Goal: Task Accomplishment & Management: Use online tool/utility

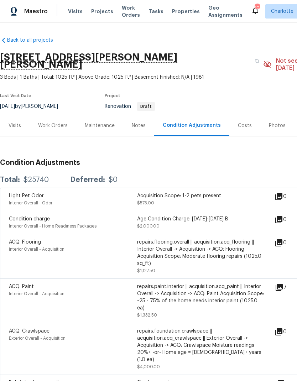
click at [64, 122] on div "Work Orders" at bounding box center [53, 125] width 30 height 7
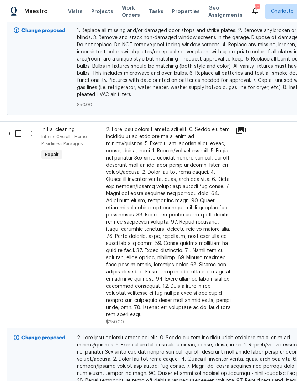
scroll to position [654, 0]
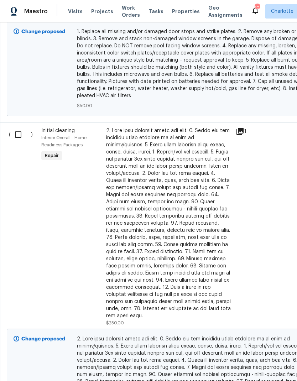
click at [20, 127] on input "checkbox" at bounding box center [21, 134] width 20 height 15
checkbox input "true"
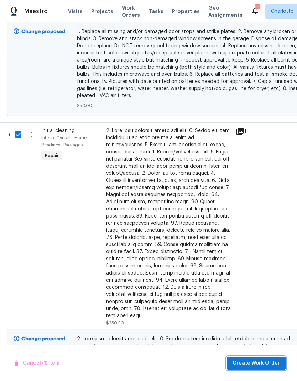
click at [263, 361] on span "Create Work Order" at bounding box center [256, 363] width 47 height 9
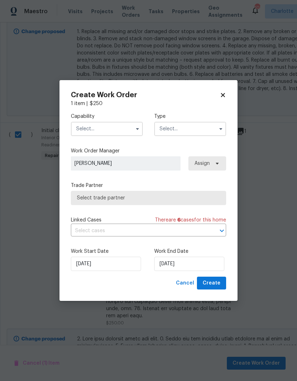
click at [120, 123] on input "text" at bounding box center [107, 129] width 72 height 14
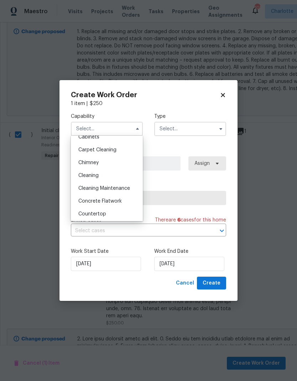
scroll to position [77, 0]
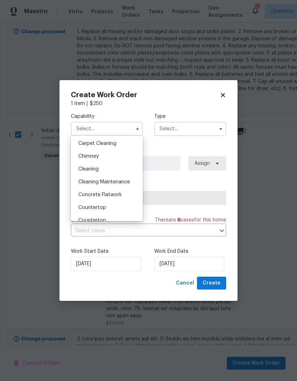
click at [121, 164] on div "Cleaning" at bounding box center [107, 169] width 68 height 13
type input "Cleaning"
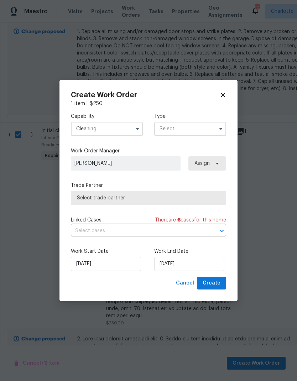
click at [193, 133] on input "text" at bounding box center [190, 129] width 72 height 14
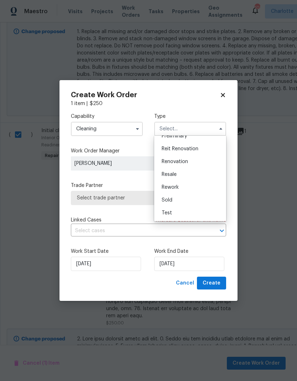
scroll to position [162, 0]
click at [202, 165] on div "Renovation" at bounding box center [190, 161] width 68 height 13
type input "Renovation"
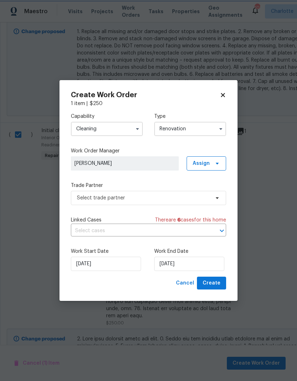
scroll to position [0, 0]
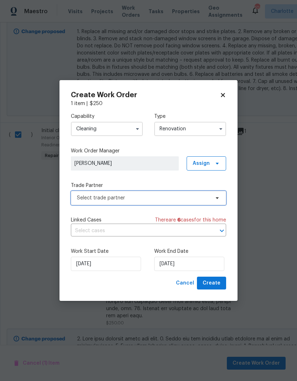
click at [217, 196] on icon at bounding box center [217, 198] width 6 height 6
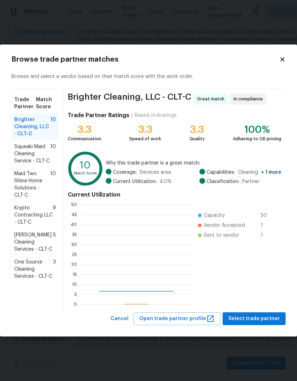
scroll to position [100, 112]
click at [271, 313] on button "Select trade partner" at bounding box center [254, 318] width 63 height 13
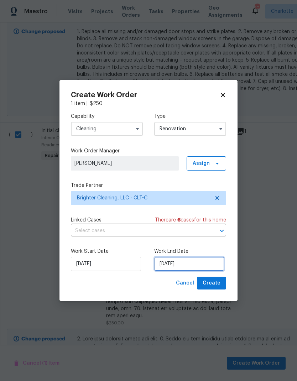
click at [184, 265] on input "[DATE]" at bounding box center [189, 264] width 70 height 14
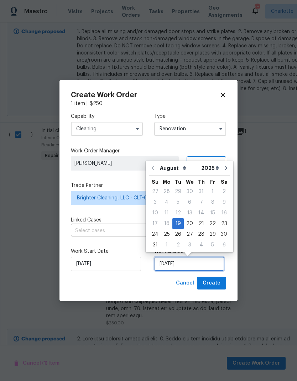
scroll to position [5, 0]
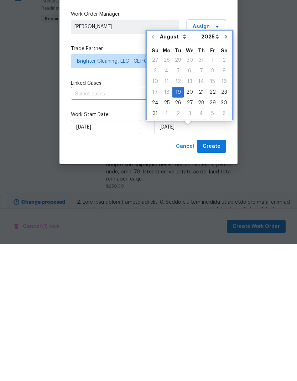
click at [224, 171] on icon "Go to next month" at bounding box center [226, 174] width 6 height 6
type input "[DATE]"
select select "8"
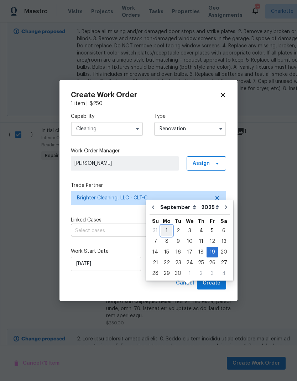
click at [167, 226] on div "1" at bounding box center [166, 231] width 11 height 10
type input "[DATE]"
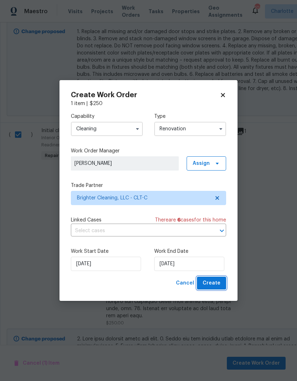
click at [217, 285] on span "Create" at bounding box center [212, 283] width 18 height 9
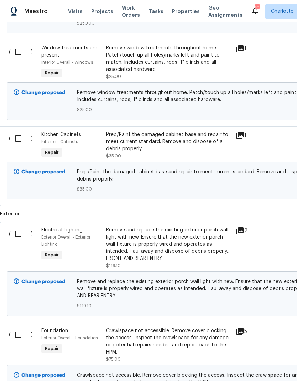
scroll to position [0, 0]
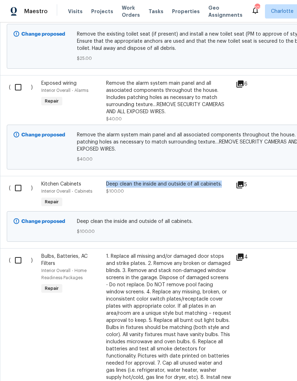
click at [13, 268] on div "( )" at bounding box center [23, 324] width 32 height 147
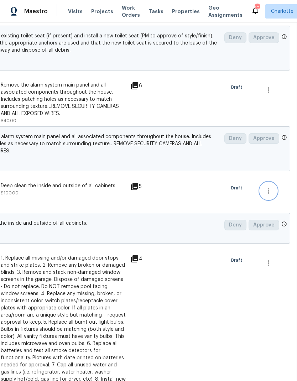
click at [270, 187] on icon "button" at bounding box center [268, 191] width 9 height 9
click at [277, 151] on li "Cancel" at bounding box center [273, 149] width 27 height 12
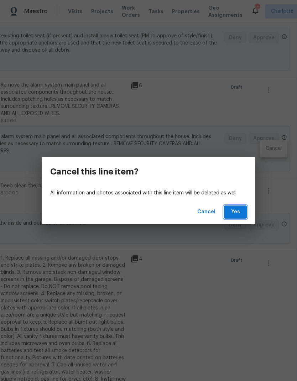
click at [238, 213] on span "Yes" at bounding box center [235, 212] width 11 height 9
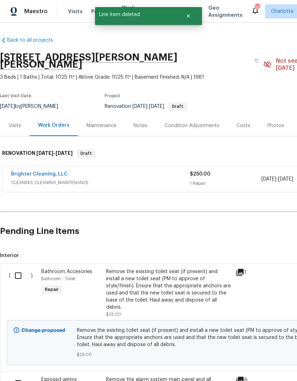
click at [24, 172] on link "Brighter Cleaning, LLC" at bounding box center [39, 174] width 57 height 5
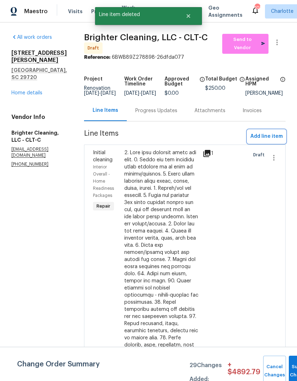
click at [271, 140] on span "Add line item" at bounding box center [266, 136] width 32 height 9
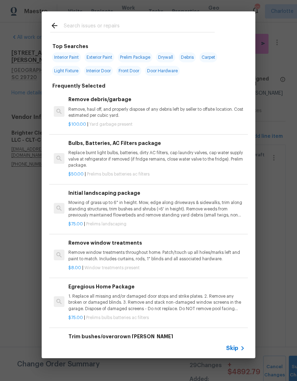
click at [128, 20] on div at bounding box center [133, 25] width 182 height 28
click at [113, 23] on input "text" at bounding box center [139, 26] width 151 height 11
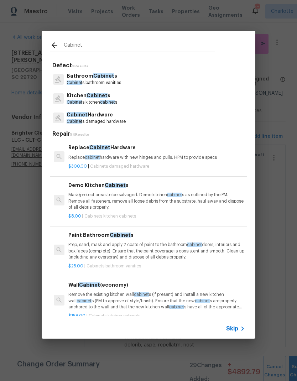
type input "Cabinet"
click at [124, 95] on div "Kitchen Cabinet s Cabinet s kitchen cabinet s" at bounding box center [148, 98] width 197 height 19
click at [107, 99] on p "Kitchen Cabinet s" at bounding box center [92, 95] width 51 height 7
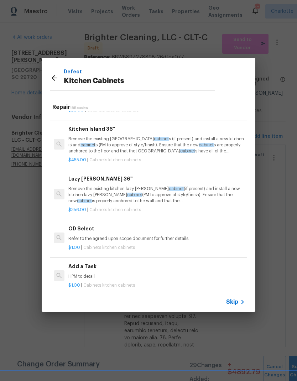
click at [110, 274] on p "HPM to detail" at bounding box center [156, 277] width 177 height 6
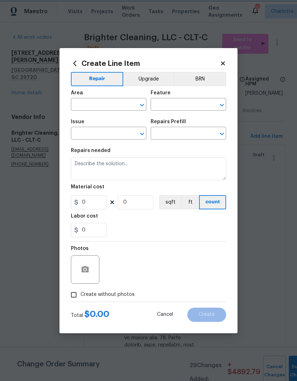
type input "Cabinets"
type input "Kitchen Cabinets"
type input "Add a Task $1.00"
type textarea "HPM to detail"
type input "1"
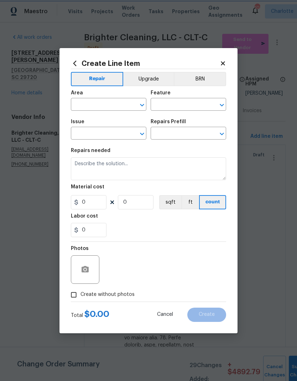
type input "1"
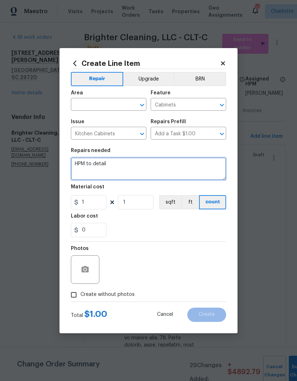
click at [89, 166] on textarea "HPM to detail" at bounding box center [148, 168] width 155 height 23
click at [80, 163] on textarea "HPM to detail" at bounding box center [148, 168] width 155 height 23
click at [86, 164] on textarea at bounding box center [148, 168] width 155 height 23
click at [87, 165] on textarea at bounding box center [148, 168] width 155 height 23
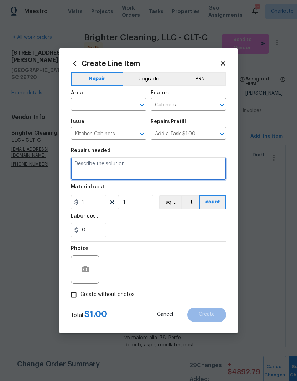
click at [85, 165] on textarea at bounding box center [148, 168] width 155 height 23
paste textarea "Deep clean the inside and outside of all cabinets."
type textarea "Deep clean the inside and outside of all cabinets."
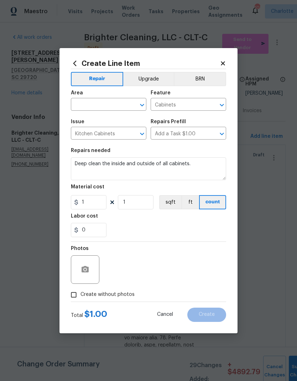
click at [101, 105] on input "text" at bounding box center [99, 105] width 56 height 11
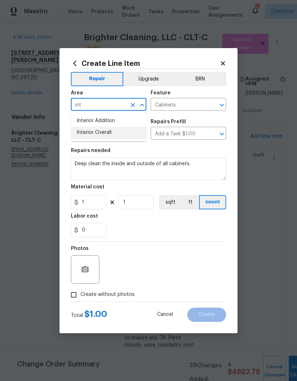
click at [113, 137] on li "Interior Overall" at bounding box center [109, 133] width 76 height 12
type input "Interior Overall"
click at [92, 203] on input "1" at bounding box center [89, 202] width 36 height 14
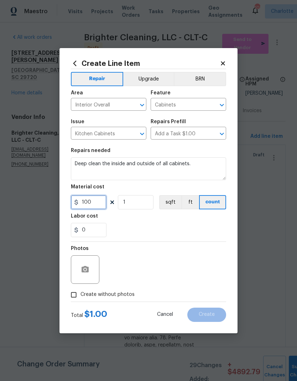
type input "100"
click at [92, 284] on div at bounding box center [85, 269] width 28 height 28
click at [90, 271] on button "button" at bounding box center [85, 269] width 17 height 17
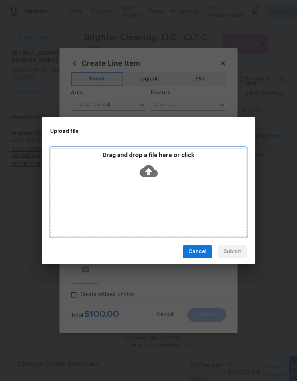
click at [153, 169] on icon at bounding box center [149, 171] width 18 height 12
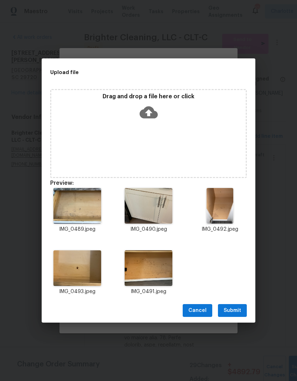
click at [238, 315] on span "Submit" at bounding box center [232, 310] width 17 height 9
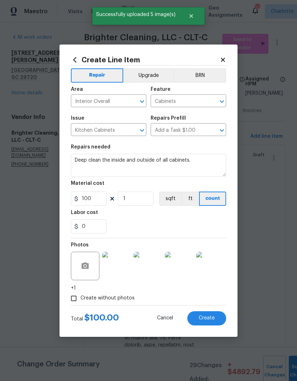
click at [214, 322] on button "Create" at bounding box center [206, 318] width 39 height 14
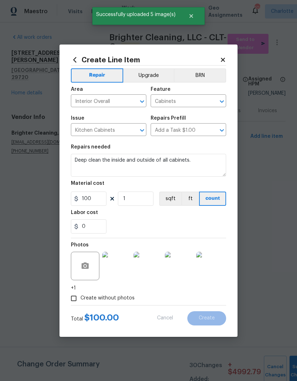
type input "0"
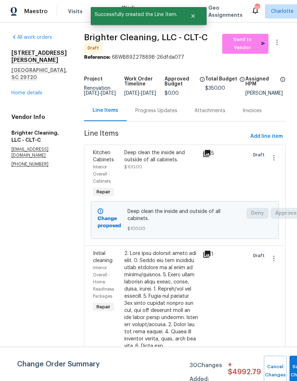
click at [17, 83] on div "[STREET_ADDRESS][PERSON_NAME][PERSON_NAME] Home details" at bounding box center [39, 73] width 56 height 47
click at [21, 93] on link "Home details" at bounding box center [26, 92] width 31 height 5
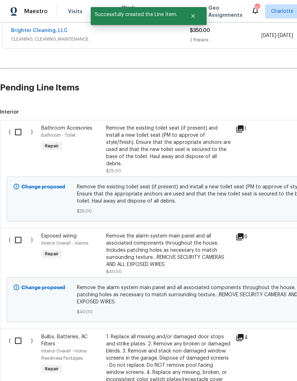
scroll to position [144, 0]
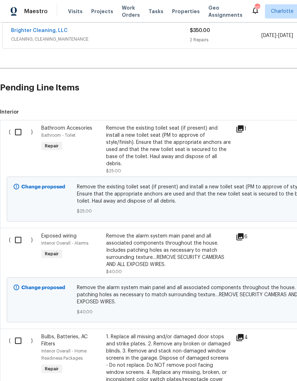
click at [18, 125] on input "checkbox" at bounding box center [21, 132] width 20 height 15
checkbox input "true"
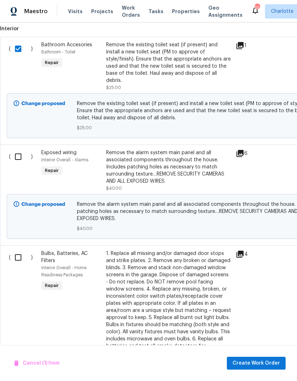
scroll to position [228, 0]
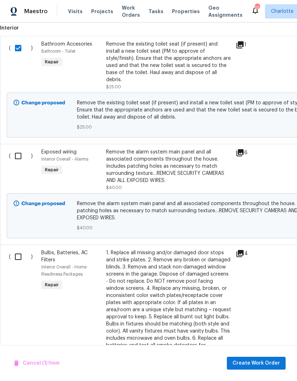
click at [19, 149] on input "checkbox" at bounding box center [21, 156] width 20 height 15
checkbox input "true"
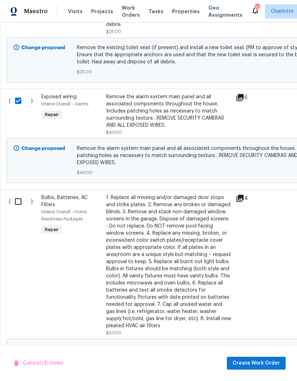
scroll to position [282, 0]
click at [22, 194] on input "checkbox" at bounding box center [21, 201] width 20 height 15
checkbox input "true"
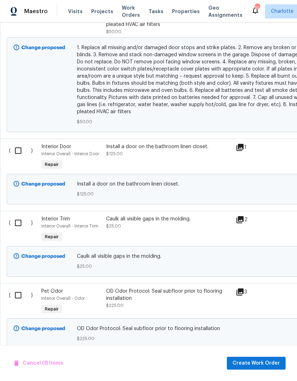
scroll to position [584, 0]
click at [20, 143] on input "checkbox" at bounding box center [20, 150] width 20 height 15
checkbox input "true"
click at [20, 215] on input "checkbox" at bounding box center [20, 222] width 20 height 15
checkbox input "true"
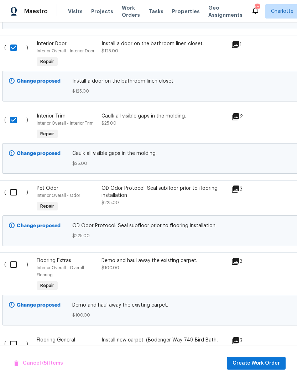
scroll to position [687, 5]
click at [16, 185] on input "checkbox" at bounding box center [16, 192] width 20 height 15
checkbox input "true"
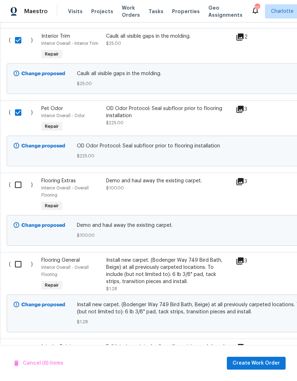
scroll to position [769, 0]
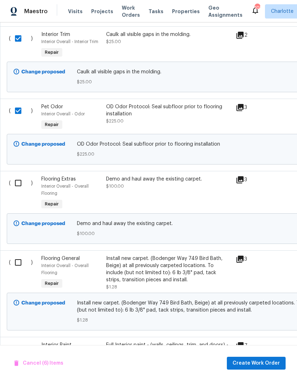
click at [19, 176] on input "checkbox" at bounding box center [21, 183] width 20 height 15
checkbox input "true"
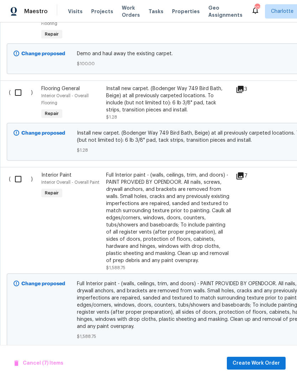
scroll to position [939, 0]
click at [18, 171] on input "checkbox" at bounding box center [21, 178] width 20 height 15
checkbox input "true"
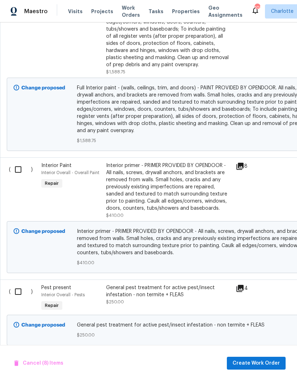
scroll to position [1134, 0]
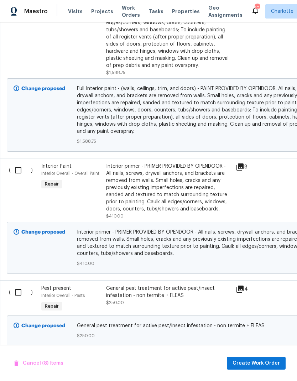
click at [17, 163] on input "checkbox" at bounding box center [21, 170] width 20 height 15
checkbox input "true"
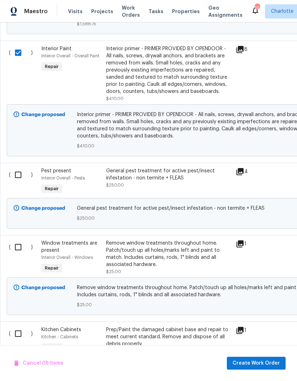
scroll to position [1251, 0]
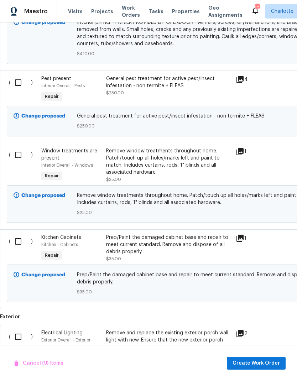
click at [19, 147] on input "checkbox" at bounding box center [21, 154] width 20 height 15
checkbox input "true"
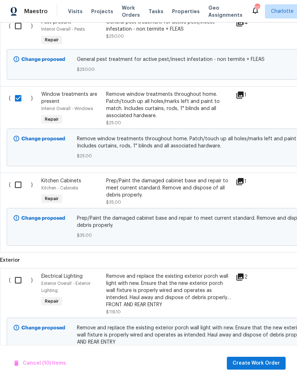
click at [18, 177] on input "checkbox" at bounding box center [21, 184] width 20 height 15
checkbox input "true"
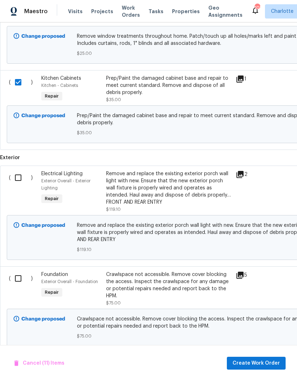
click at [19, 171] on input "checkbox" at bounding box center [21, 177] width 20 height 15
checkbox input "true"
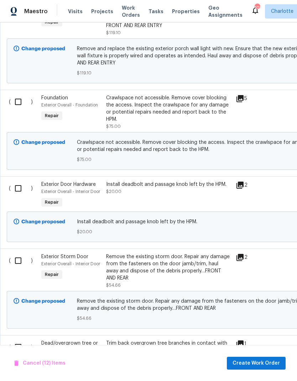
click at [21, 183] on input "checkbox" at bounding box center [21, 188] width 20 height 15
checkbox input "true"
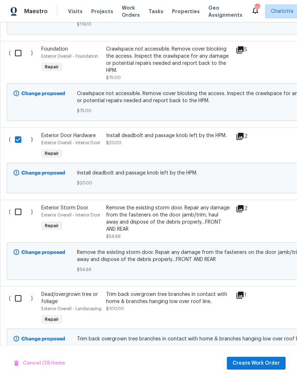
click at [19, 204] on input "checkbox" at bounding box center [21, 211] width 20 height 15
checkbox input "true"
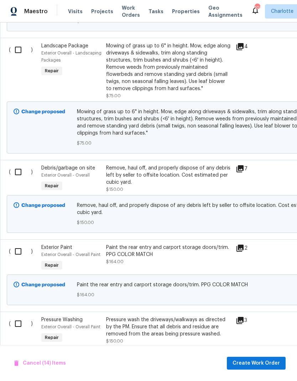
click at [17, 248] on input "checkbox" at bounding box center [21, 251] width 20 height 15
checkbox input "true"
click at [14, 166] on input "checkbox" at bounding box center [21, 172] width 20 height 15
checkbox input "true"
